Goal: Task Accomplishment & Management: Manage account settings

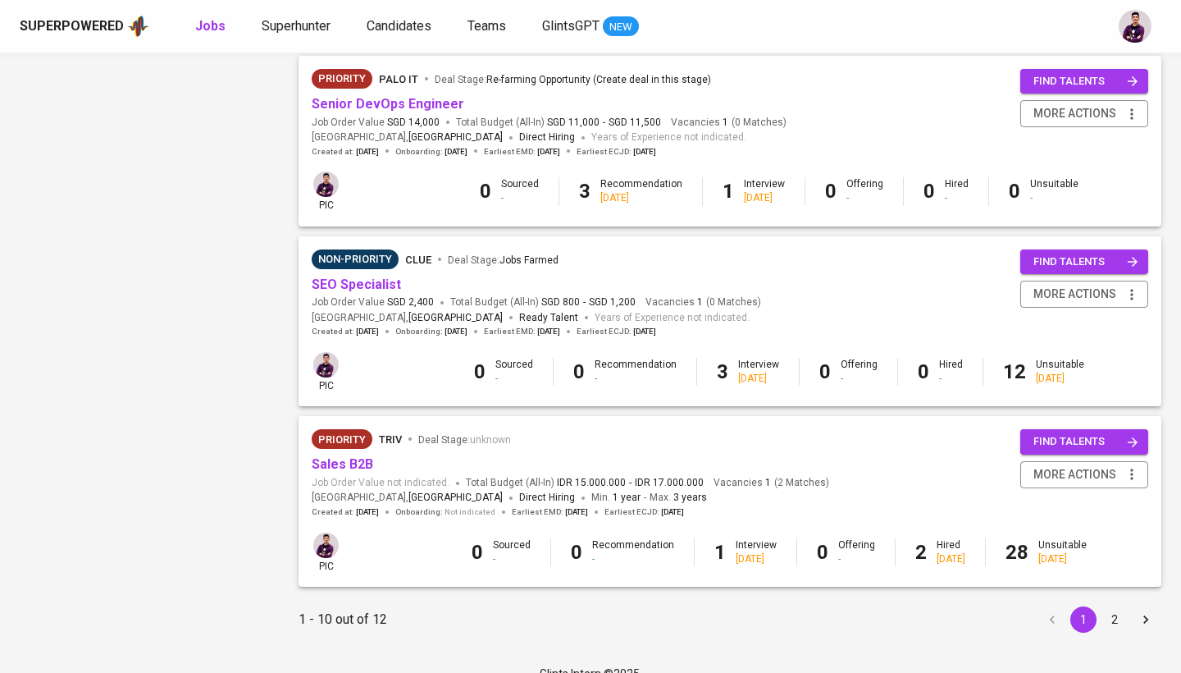
scroll to position [1447, 0]
click at [580, 545] on button "2" at bounding box center [1115, 620] width 26 height 26
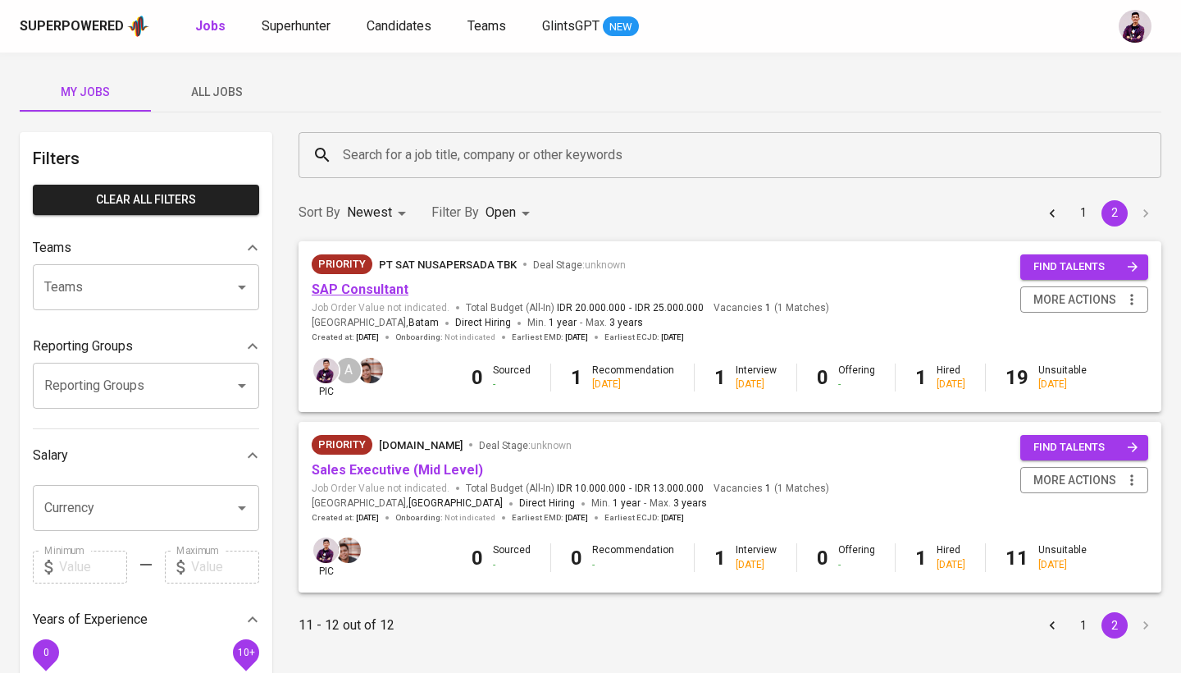
click at [381, 283] on link "SAP Consultant" at bounding box center [360, 289] width 97 height 16
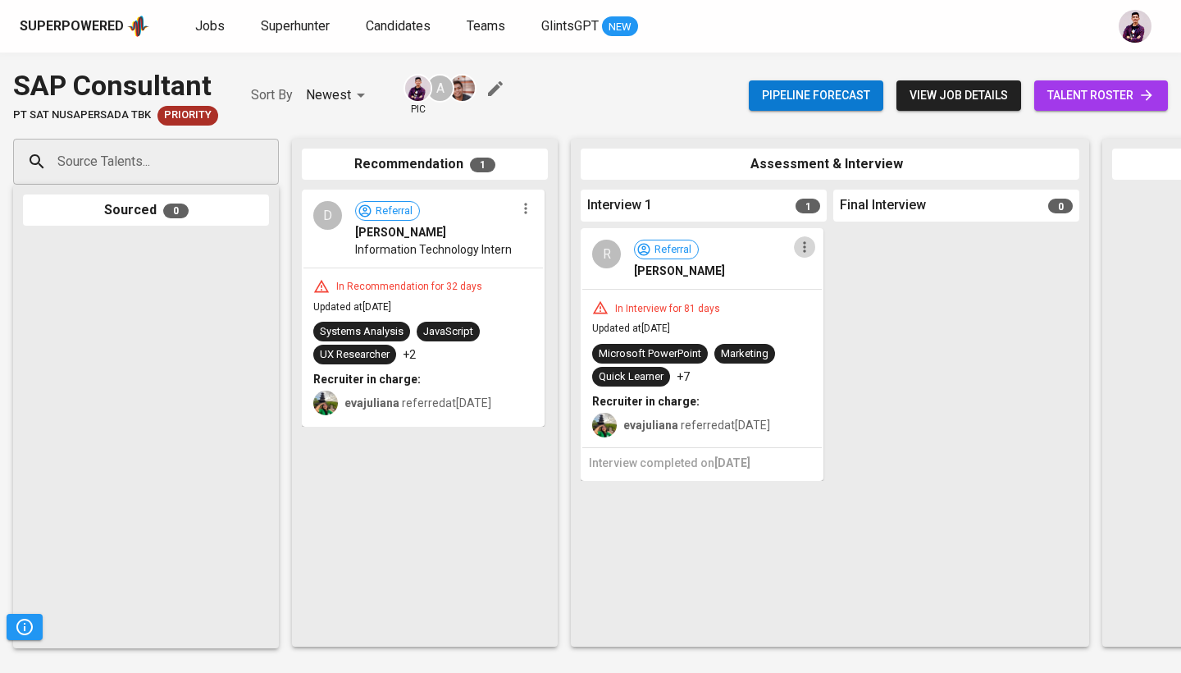
click at [580, 247] on icon "button" at bounding box center [805, 247] width 16 height 16
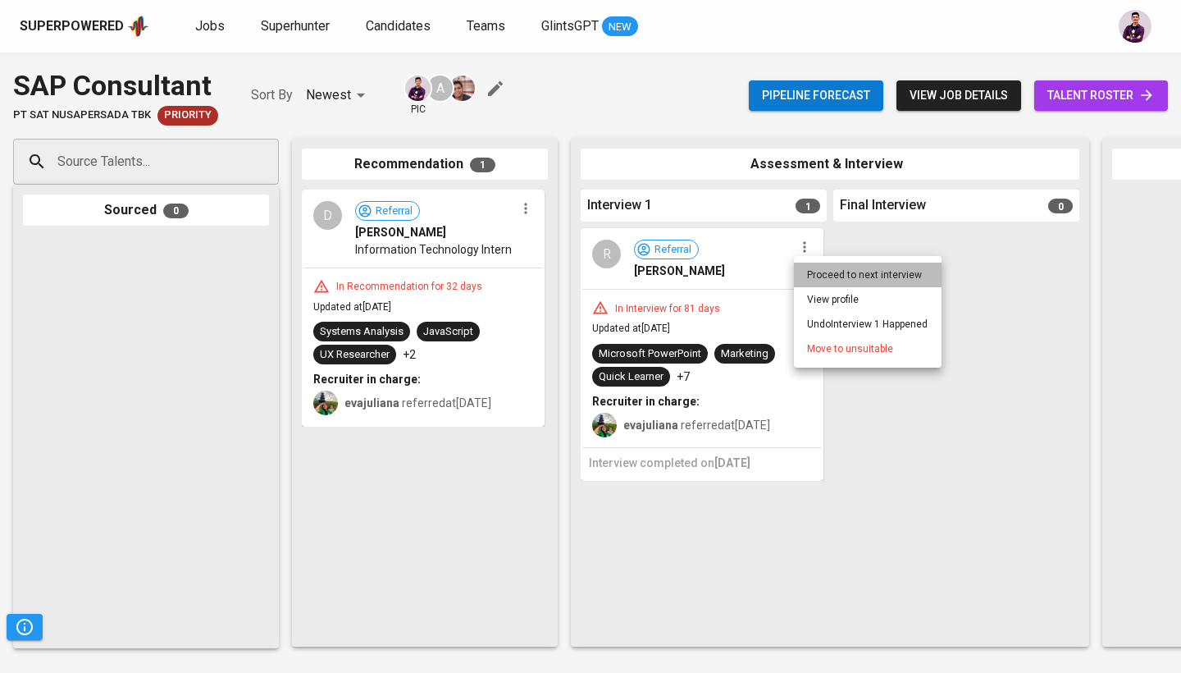
click at [580, 267] on li "Proceed to next interview" at bounding box center [868, 275] width 148 height 25
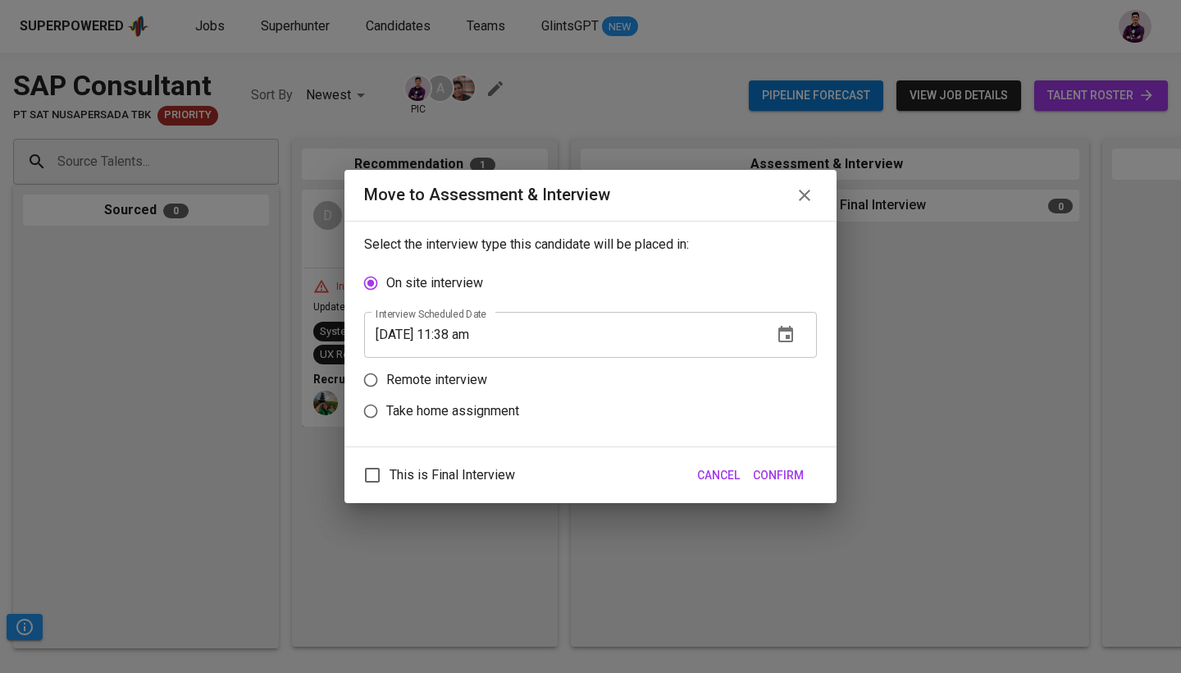
click at [468, 380] on p "Remote interview" at bounding box center [436, 380] width 101 height 20
click at [386, 380] on input "Remote interview" at bounding box center [370, 379] width 31 height 31
radio input "true"
click at [580, 365] on icon "button" at bounding box center [786, 366] width 20 height 20
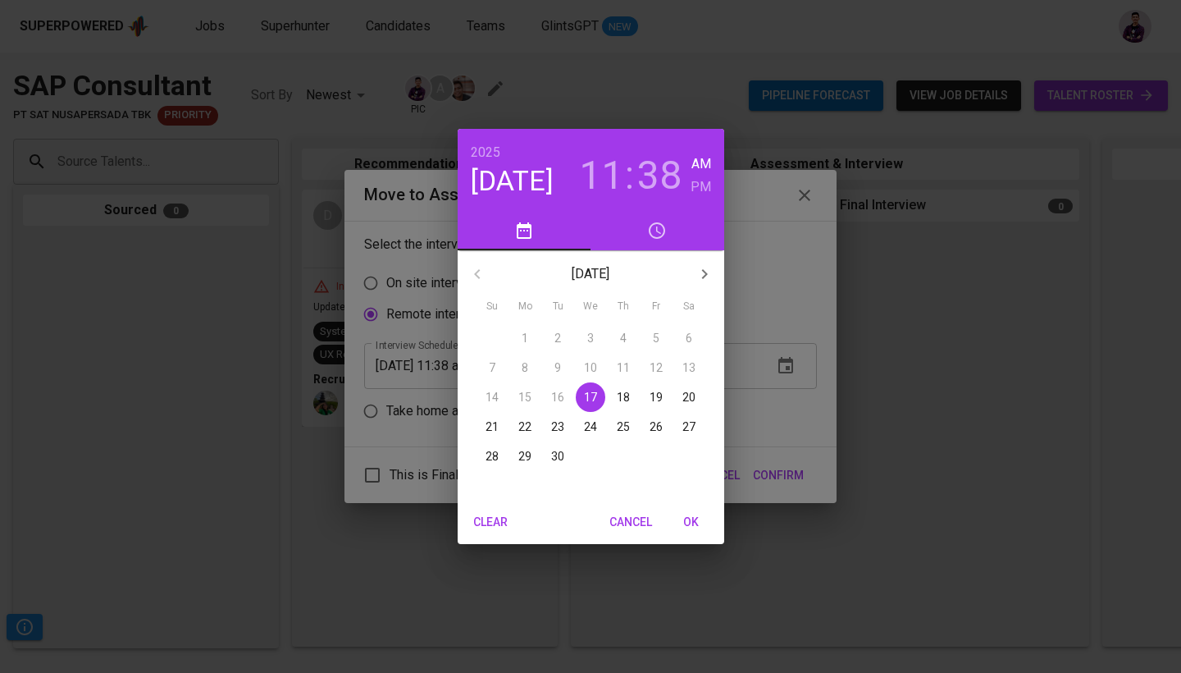
click at [580, 386] on button "18" at bounding box center [624, 397] width 30 height 30
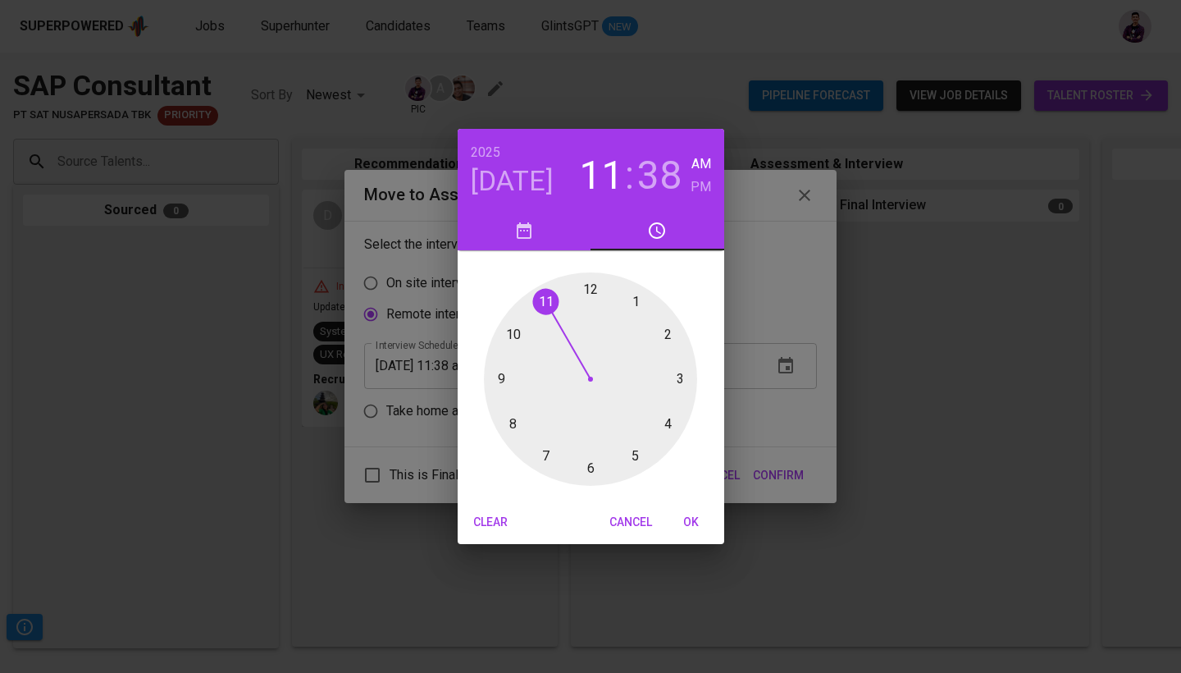
click at [545, 300] on div at bounding box center [590, 378] width 213 height 213
click at [580, 192] on h6 "PM" at bounding box center [701, 187] width 21 height 23
drag, startPoint x: 527, startPoint y: 432, endPoint x: 591, endPoint y: 344, distance: 109.3
click at [580, 344] on div at bounding box center [590, 378] width 213 height 213
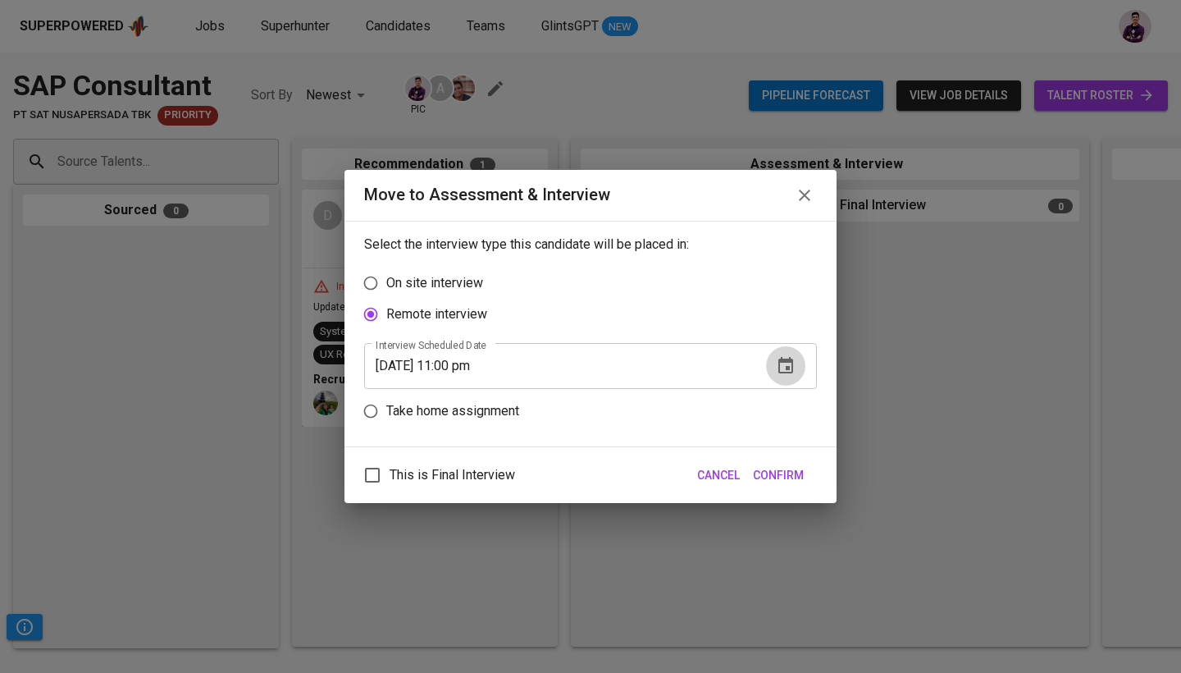
click at [580, 364] on icon "button" at bounding box center [786, 366] width 20 height 20
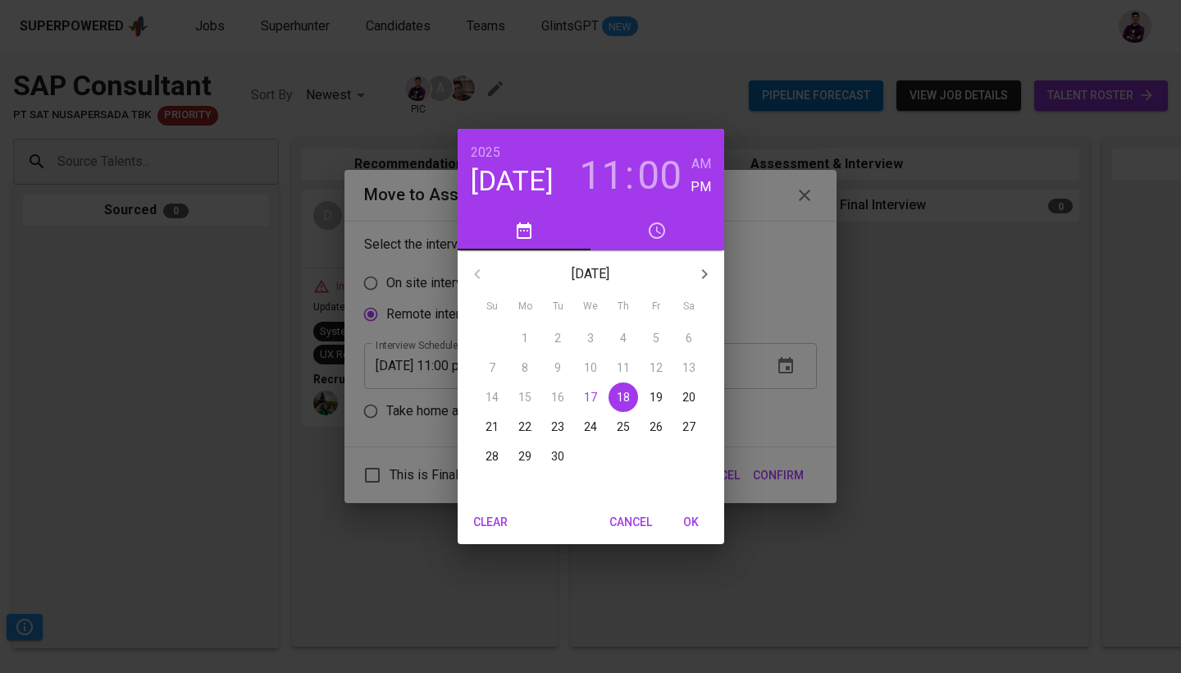
click at [580, 171] on h3 "11" at bounding box center [601, 176] width 44 height 46
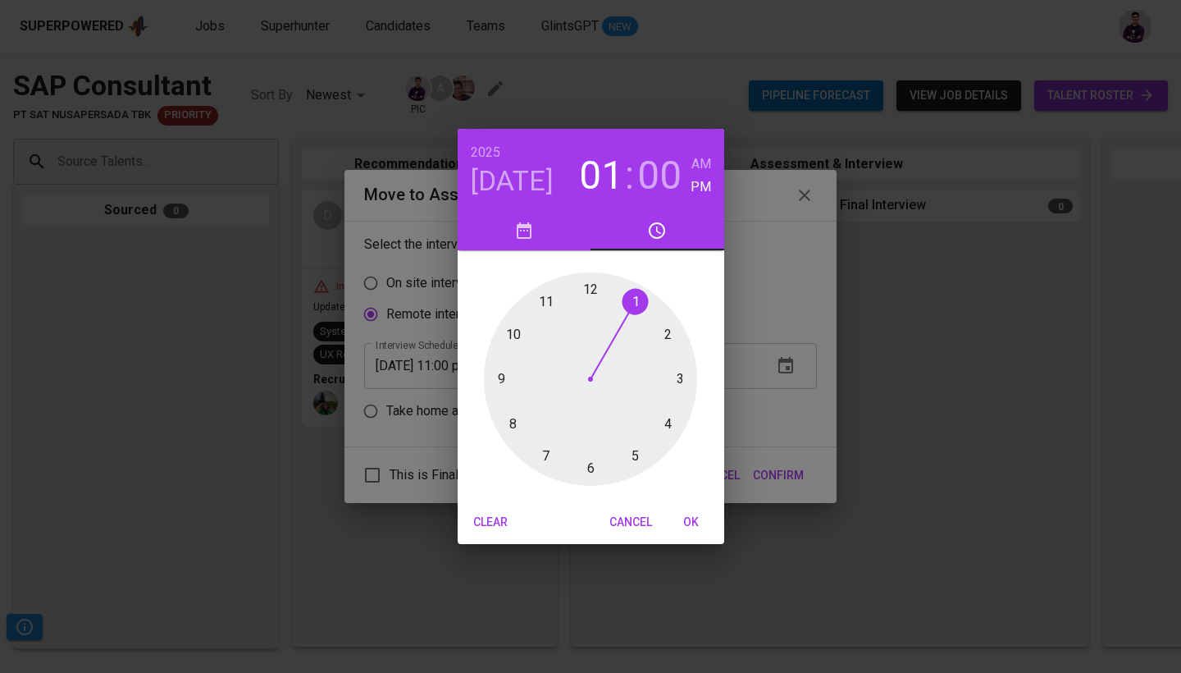
drag, startPoint x: 541, startPoint y: 308, endPoint x: 616, endPoint y: 322, distance: 75.8
click at [580, 322] on div at bounding box center [590, 378] width 213 height 213
drag, startPoint x: 591, startPoint y: 294, endPoint x: 589, endPoint y: 414, distance: 120.6
click at [580, 414] on div at bounding box center [590, 378] width 213 height 213
type input "[DATE] 01:30 pm"
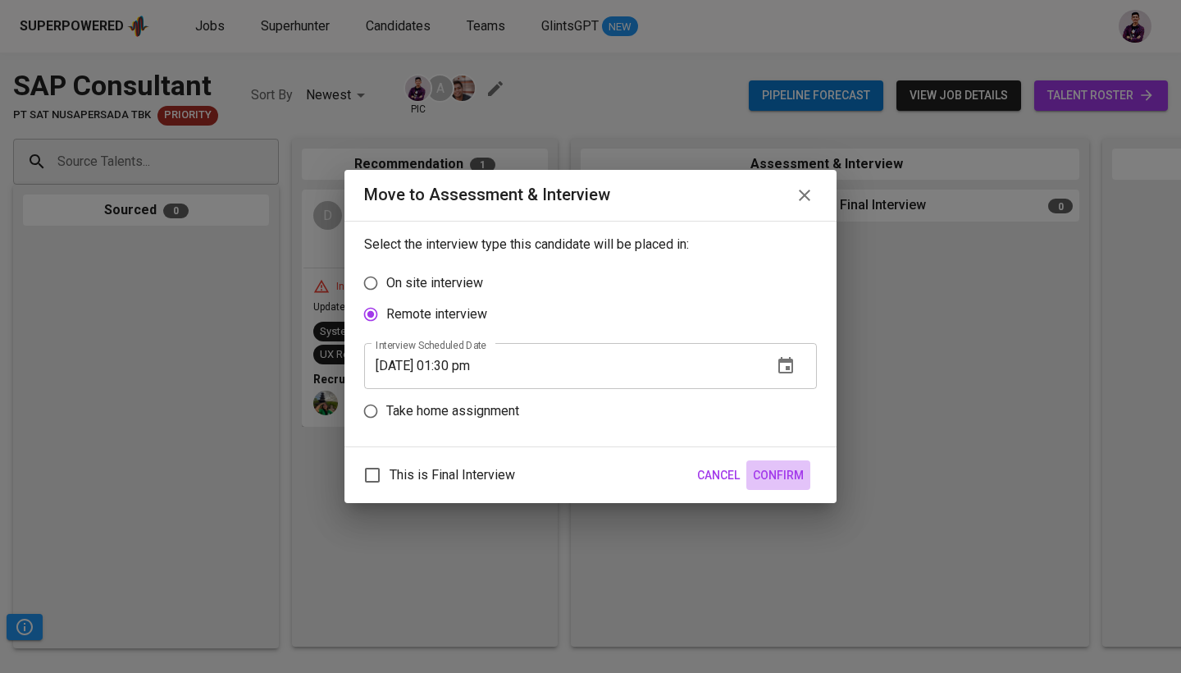
click at [580, 466] on span "Confirm" at bounding box center [778, 475] width 51 height 21
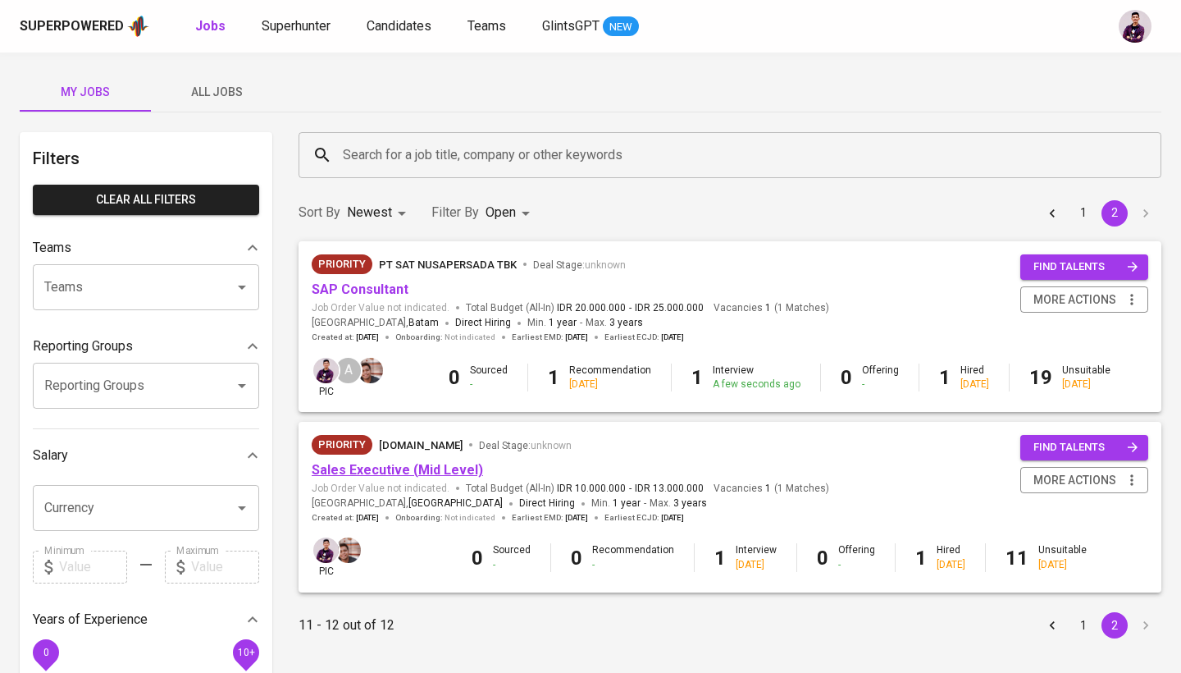
click at [433, 469] on link "Sales Executive (Mid Level)" at bounding box center [397, 470] width 171 height 16
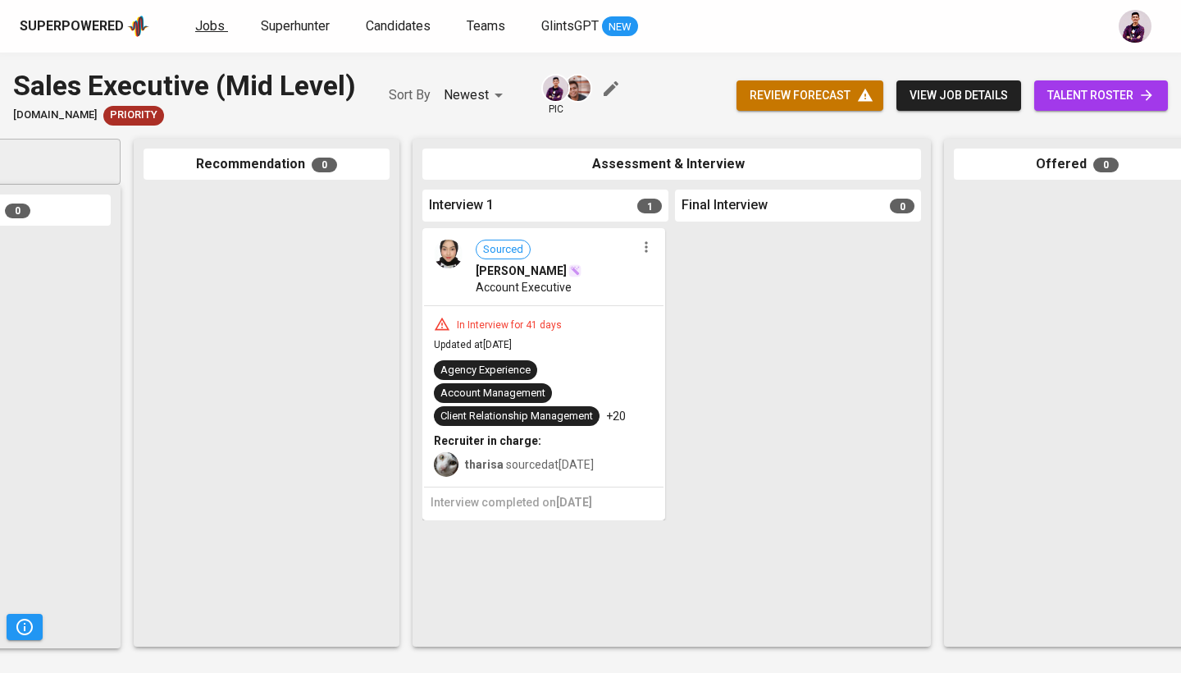
click at [217, 30] on span "Jobs" at bounding box center [210, 26] width 30 height 16
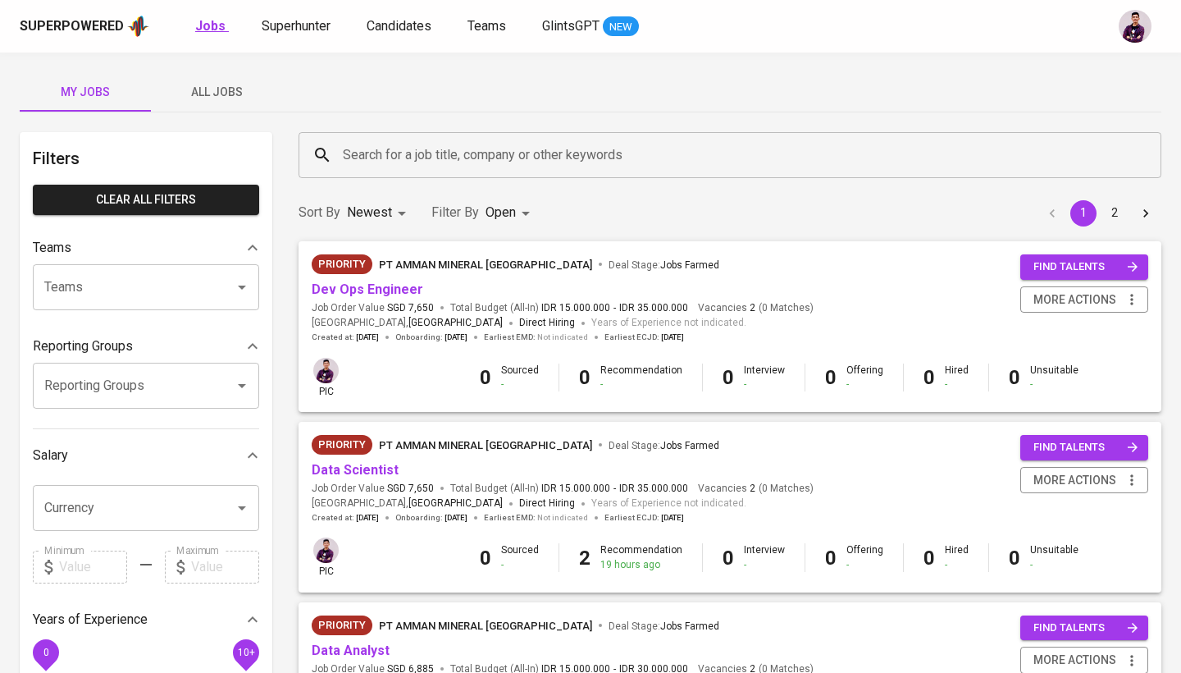
click at [199, 19] on b "Jobs" at bounding box center [210, 26] width 30 height 16
type input "OPEN"
